Goal: Entertainment & Leisure: Consume media (video, audio)

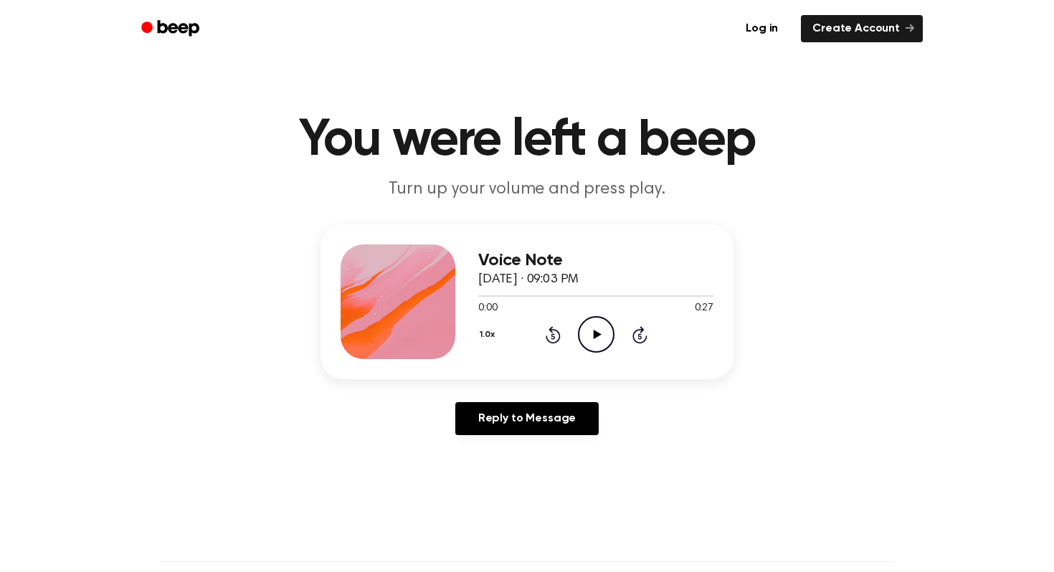
click at [588, 327] on icon "Play Audio" at bounding box center [596, 334] width 37 height 37
drag, startPoint x: 621, startPoint y: 298, endPoint x: 440, endPoint y: 299, distance: 181.5
click at [440, 299] on div "Voice Note [DATE] · 09:03 PM 0:16 0:27 Your browser does not support the [objec…" at bounding box center [527, 302] width 413 height 155
click at [591, 333] on icon "Pause Audio" at bounding box center [596, 334] width 37 height 37
drag, startPoint x: 633, startPoint y: 295, endPoint x: 420, endPoint y: 296, distance: 213.0
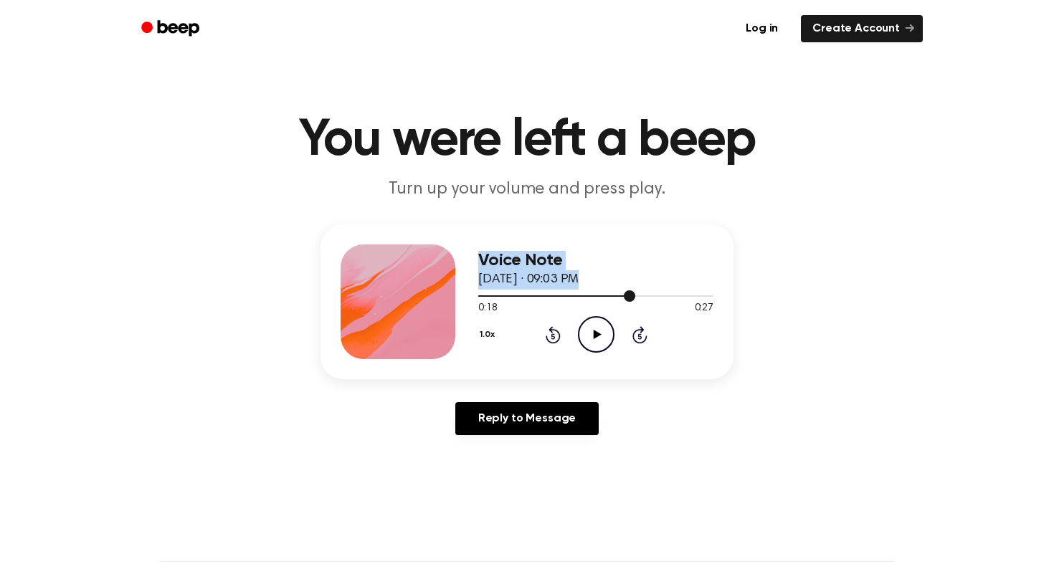
click at [421, 296] on div "Voice Note [DATE] · 09:03 PM 0:18 0:27 Your browser does not support the [objec…" at bounding box center [527, 302] width 413 height 155
click at [527, 295] on div at bounding box center [595, 295] width 235 height 11
drag, startPoint x: 517, startPoint y: 296, endPoint x: 461, endPoint y: 297, distance: 56.0
click at [461, 297] on div "Voice Note [DATE] · 09:03 PM 0:05 0:27 Your browser does not support the [objec…" at bounding box center [527, 302] width 413 height 155
click at [481, 298] on div at bounding box center [595, 295] width 235 height 11
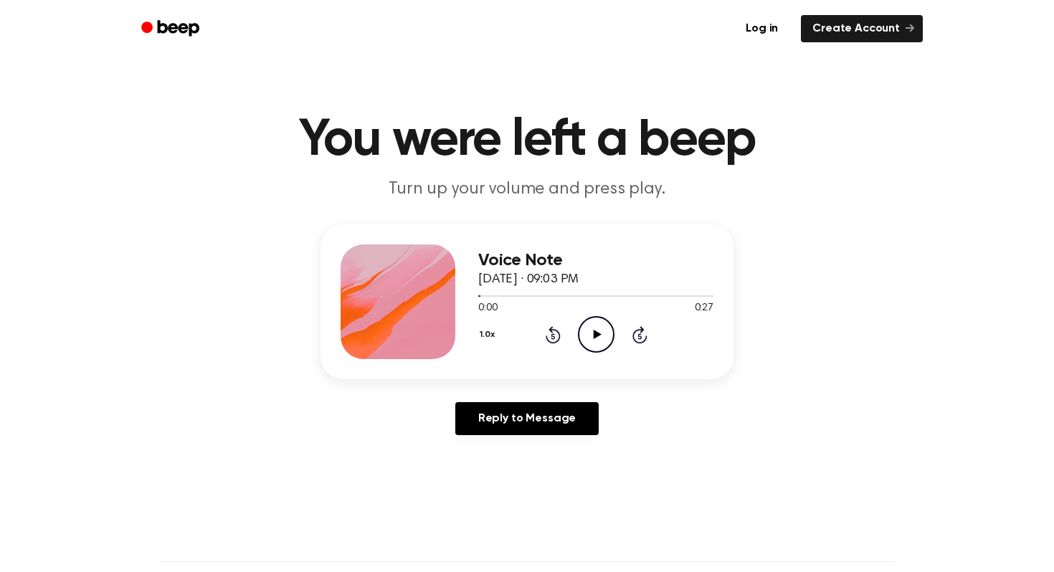
click at [585, 333] on icon "Play Audio" at bounding box center [596, 334] width 37 height 37
click at [600, 322] on icon "Pause Audio" at bounding box center [596, 334] width 37 height 37
